Goal: Information Seeking & Learning: Find specific fact

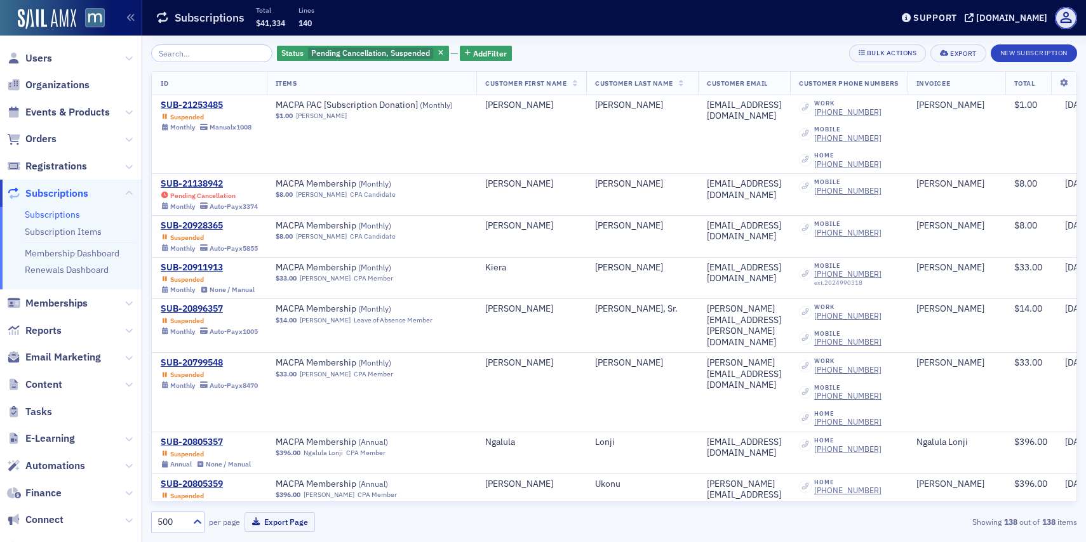
scroll to position [183, 0]
click at [48, 56] on span "Users" at bounding box center [38, 58] width 27 height 14
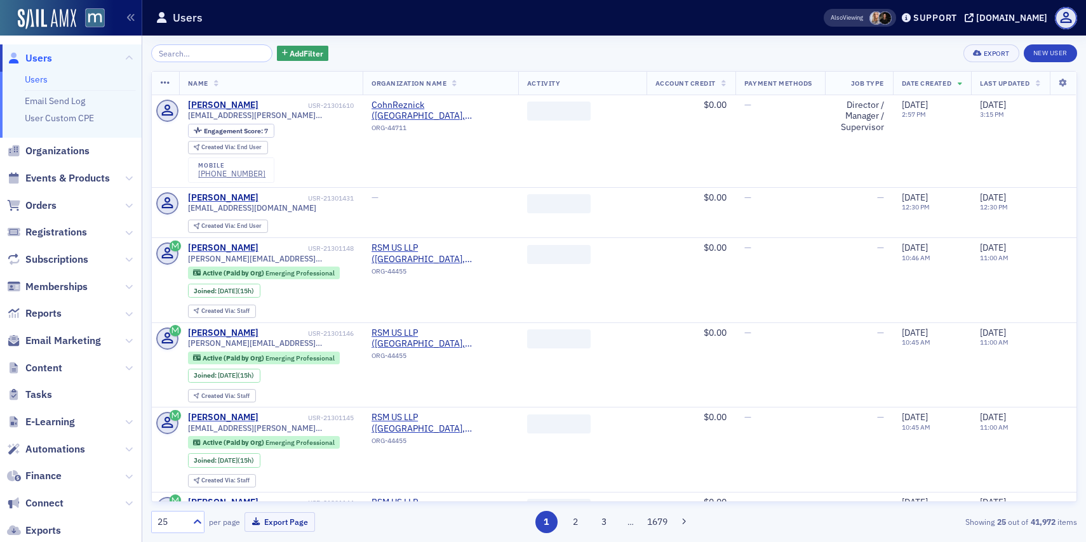
click at [215, 52] on input "search" at bounding box center [211, 53] width 121 height 18
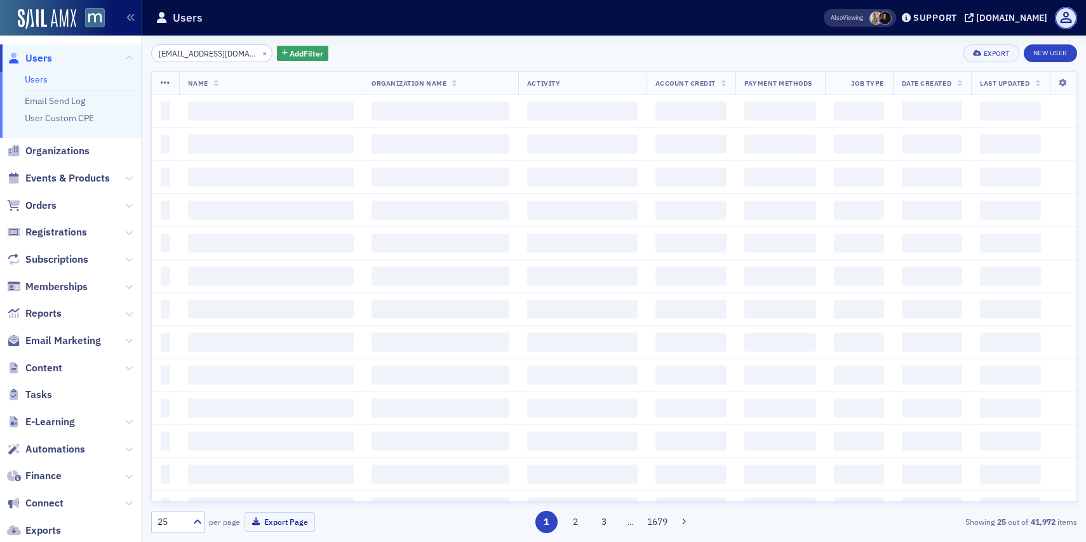
scroll to position [0, 11]
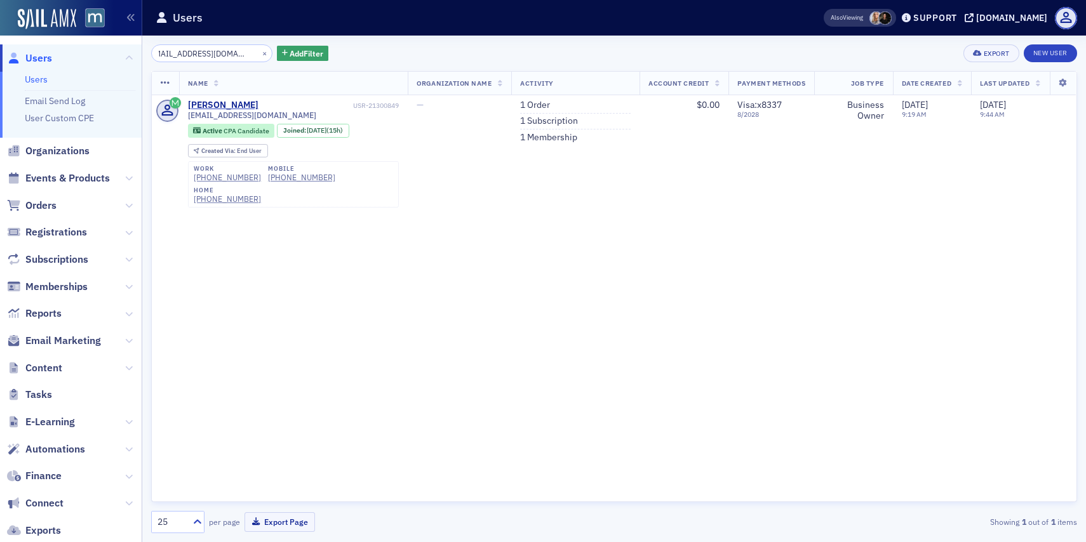
type input "[EMAIL_ADDRESS][DOMAIN_NAME]"
